Goal: Transaction & Acquisition: Purchase product/service

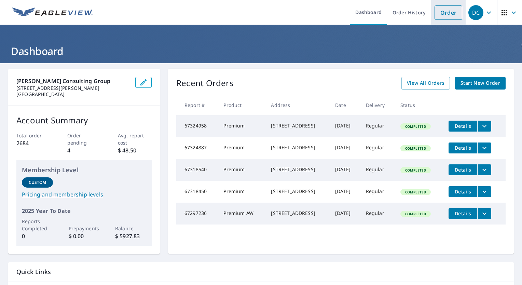
click at [442, 17] on link "Order" at bounding box center [448, 12] width 28 height 14
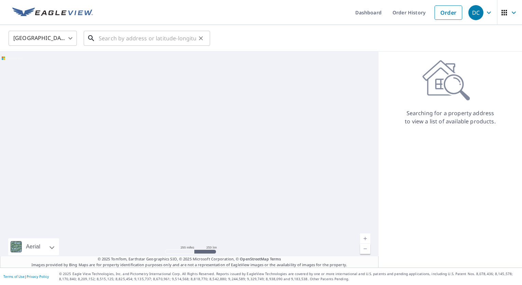
click at [123, 40] on input "text" at bounding box center [147, 38] width 97 height 19
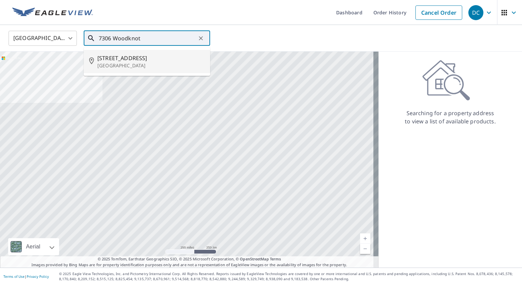
click at [116, 58] on span "[STREET_ADDRESS]" at bounding box center [150, 58] width 107 height 8
type input "[STREET_ADDRESS]"
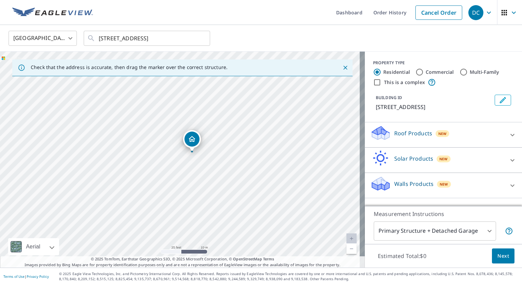
click at [479, 140] on div "Roof Products New" at bounding box center [437, 134] width 134 height 19
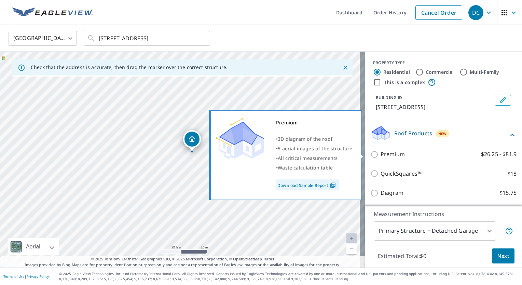
click at [396, 151] on p "Premium" at bounding box center [392, 154] width 24 height 9
click at [380, 151] on input "Premium $26.25 - $81.9" at bounding box center [375, 154] width 10 height 8
checkbox input "true"
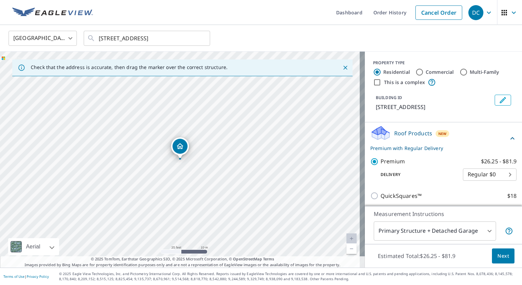
click at [503, 254] on span "Next" at bounding box center [503, 256] width 12 height 9
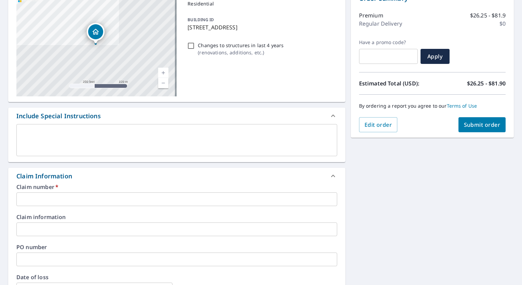
scroll to position [102, 0]
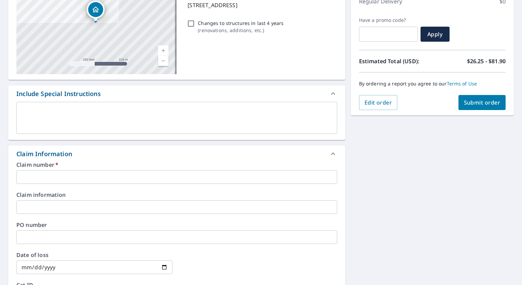
click at [106, 173] on input "text" at bounding box center [176, 177] width 321 height 14
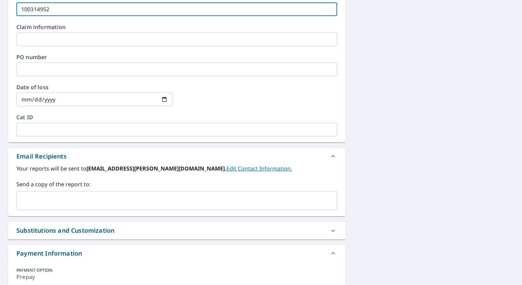
scroll to position [273, 0]
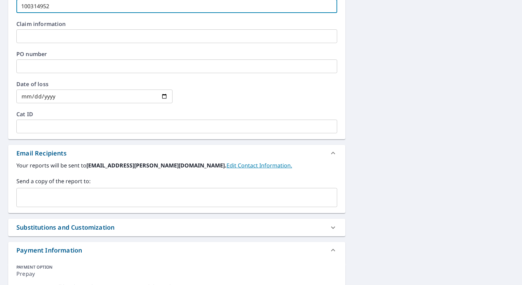
type input "100314952"
click at [63, 197] on input "text" at bounding box center [171, 197] width 304 height 13
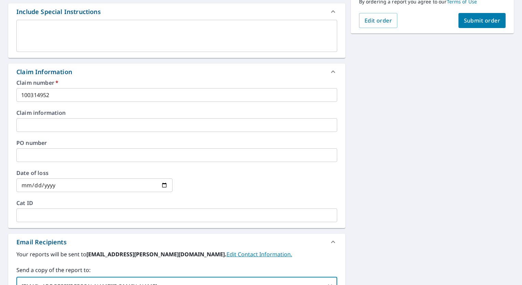
scroll to position [102, 0]
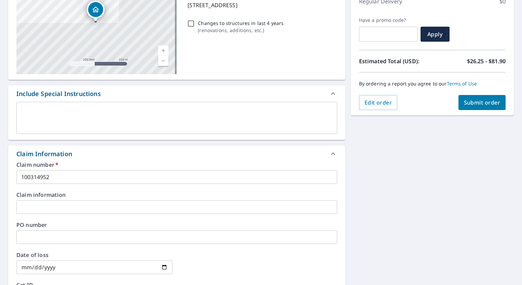
type input "[EMAIL_ADDRESS][PERSON_NAME][DOMAIN_NAME]"
click at [472, 107] on button "Submit order" at bounding box center [481, 102] width 47 height 15
